Goal: Use online tool/utility: Utilize a website feature to perform a specific function

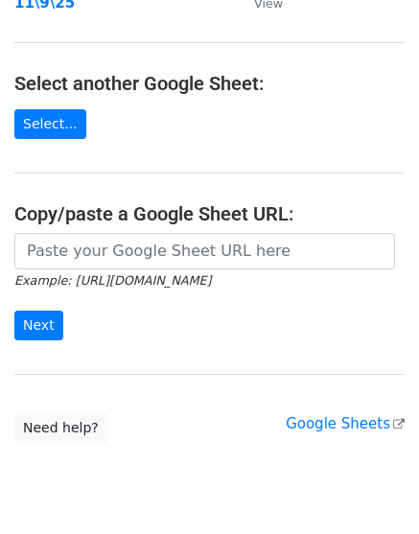
scroll to position [359, 0]
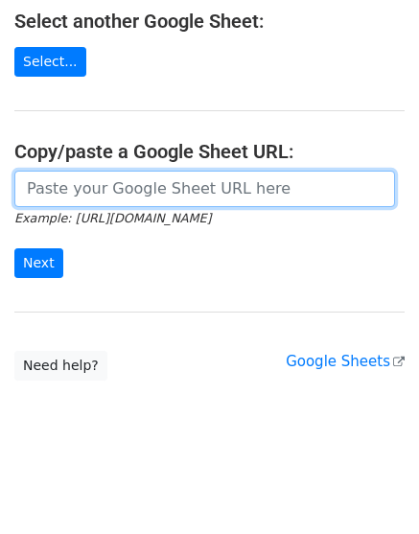
drag, startPoint x: 103, startPoint y: 195, endPoint x: 88, endPoint y: 217, distance: 26.3
click at [103, 195] on input "url" at bounding box center [204, 189] width 381 height 36
paste input "[URL][DOMAIN_NAME]"
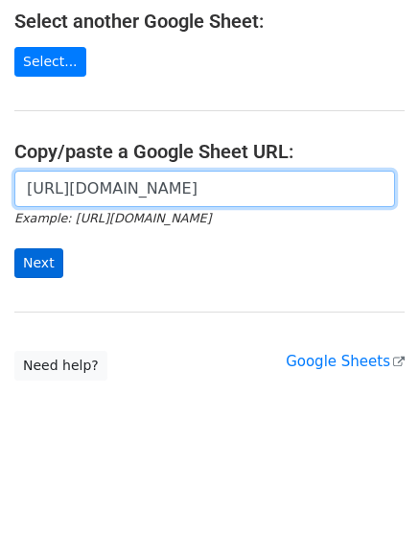
scroll to position [0, 418]
type input "[URL][DOMAIN_NAME]"
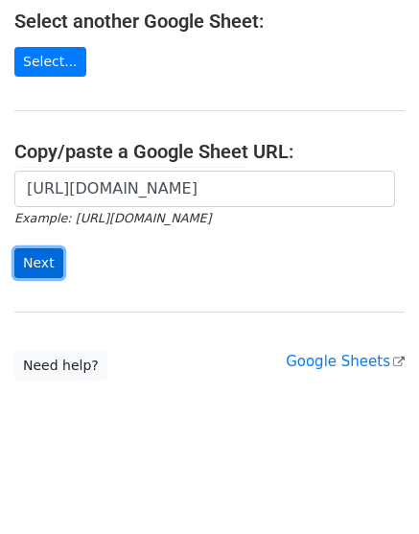
scroll to position [0, 0]
click at [42, 251] on input "Next" at bounding box center [38, 263] width 49 height 30
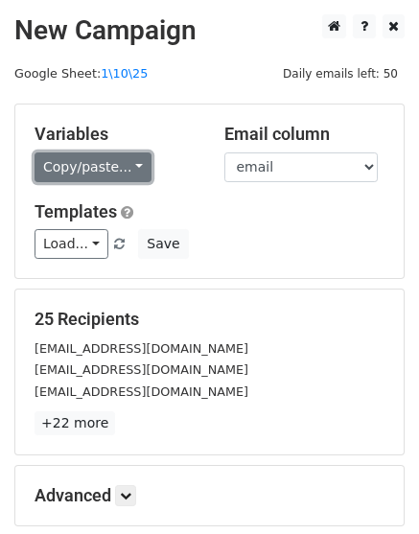
click at [90, 172] on link "Copy/paste..." at bounding box center [93, 167] width 117 height 30
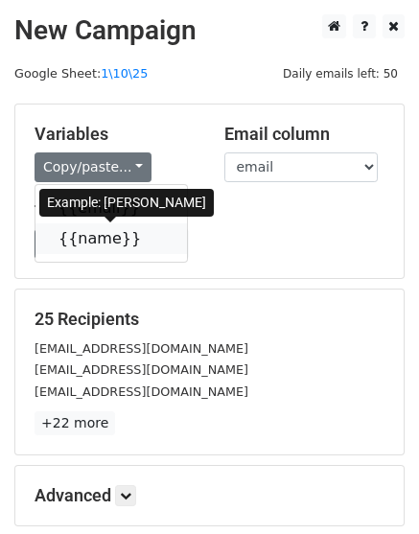
click at [96, 240] on link "{{name}}" at bounding box center [110, 238] width 151 height 31
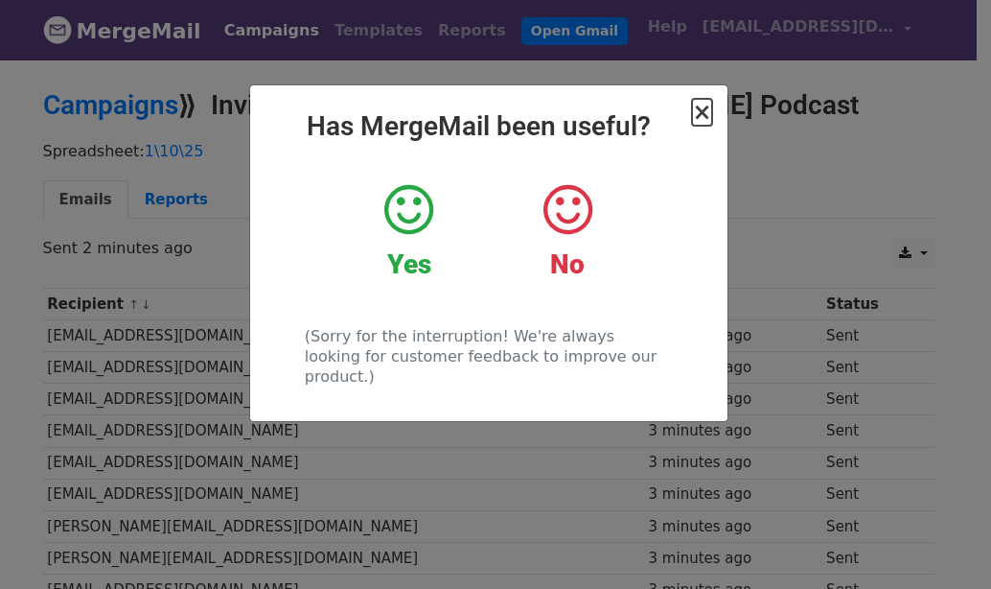
click at [699, 112] on span "×" at bounding box center [701, 112] width 19 height 27
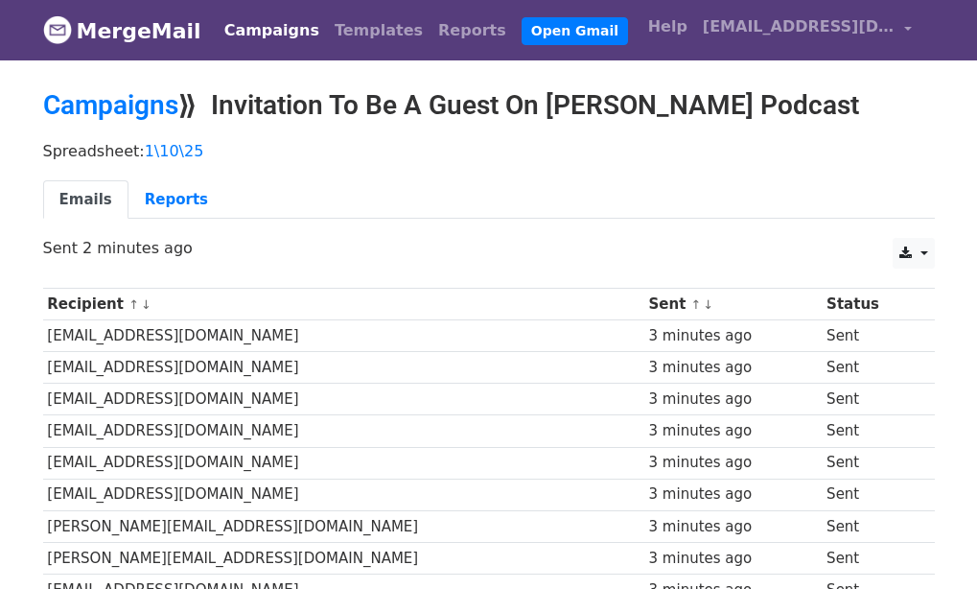
scroll to position [640, 0]
